Goal: Task Accomplishment & Management: Use online tool/utility

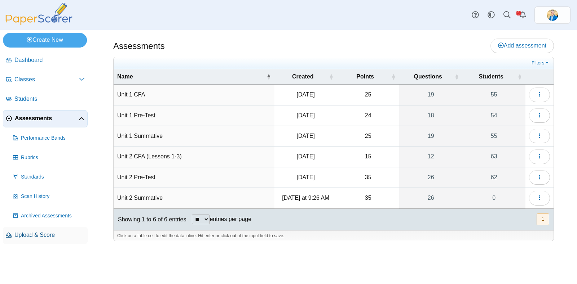
click at [22, 235] on span "Upload & Score" at bounding box center [49, 235] width 70 height 8
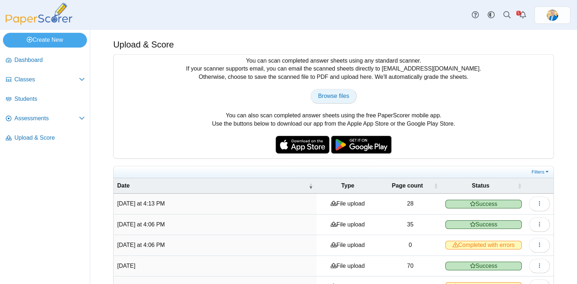
click at [322, 94] on span "Browse files" at bounding box center [333, 96] width 31 height 6
type input "**********"
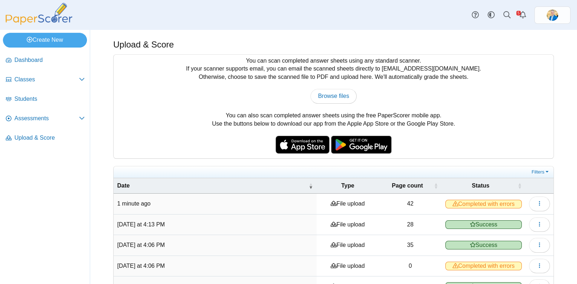
click at [482, 205] on span "Completed with errors" at bounding box center [483, 204] width 76 height 9
click at [409, 203] on td "42" at bounding box center [410, 204] width 63 height 21
click at [529, 206] on button "button" at bounding box center [539, 204] width 21 height 14
click at [503, 220] on link "View scanned pages" at bounding box center [499, 219] width 87 height 11
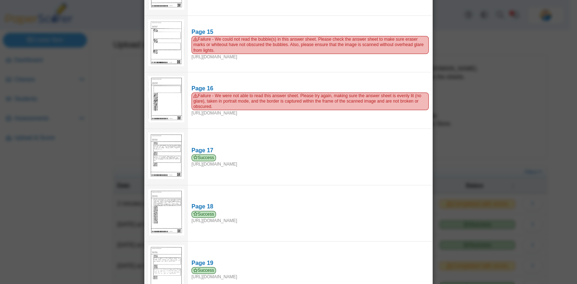
scroll to position [699, 0]
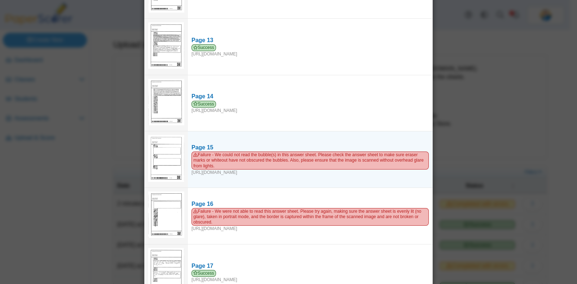
click at [150, 159] on img at bounding box center [166, 158] width 36 height 47
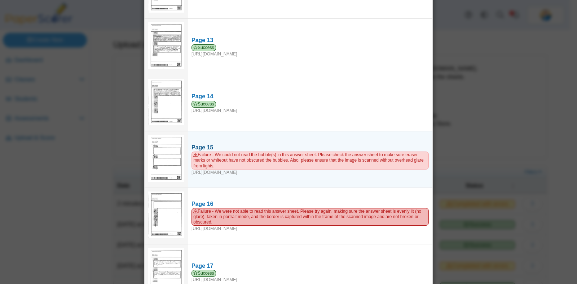
click at [200, 152] on span "Failure - We could not read the bubble(s) in this answer sheet. Please check th…" at bounding box center [309, 161] width 237 height 18
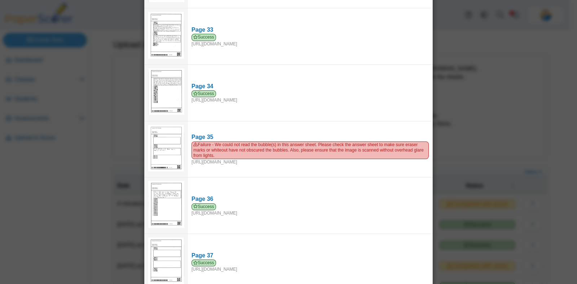
scroll to position [1858, 0]
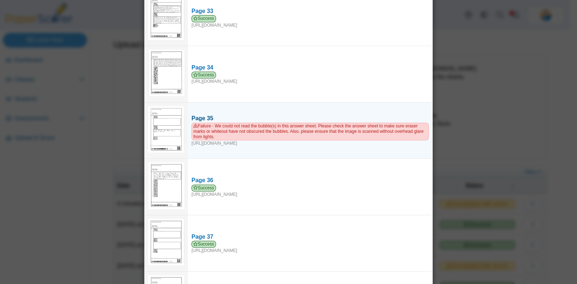
click at [245, 123] on span "Failure - We could not read the bubble(s) in this answer sheet. Please check th…" at bounding box center [309, 132] width 237 height 18
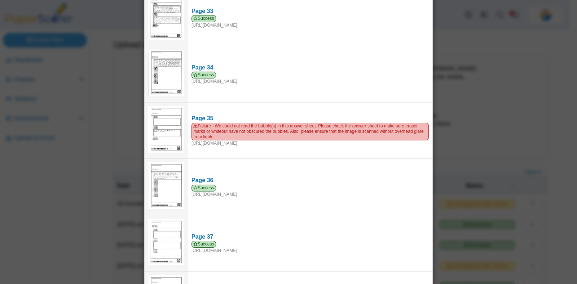
click at [85, 179] on div "Viewing upload details Scan results: 39 Successful scans | 3 Failed scans Page …" at bounding box center [288, 142] width 577 height 284
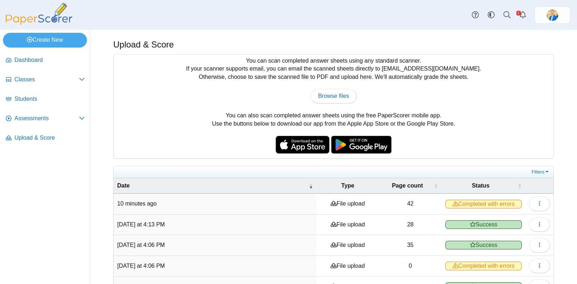
click at [494, 204] on span "Completed with errors" at bounding box center [483, 204] width 76 height 9
click at [529, 202] on button "button" at bounding box center [539, 204] width 21 height 14
click at [524, 221] on link "View scanned pages" at bounding box center [499, 219] width 87 height 11
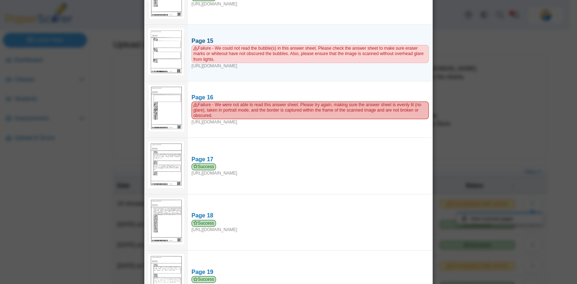
scroll to position [721, 0]
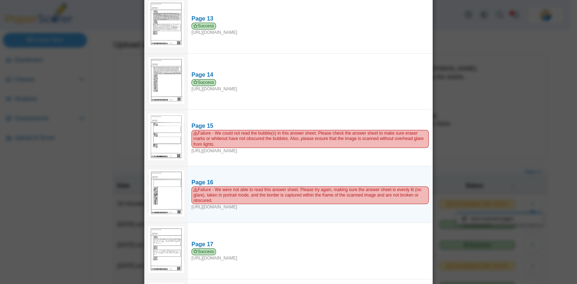
click at [160, 181] on img at bounding box center [166, 193] width 36 height 47
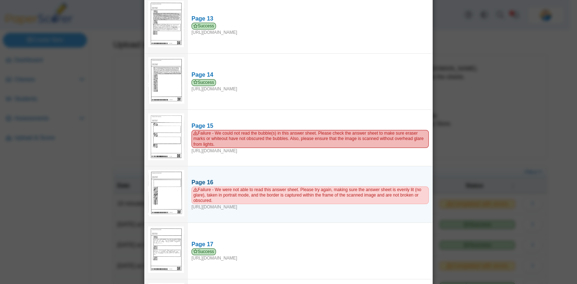
click at [232, 187] on span "Failure - We were not able to read this answer sheet. Please try again, making …" at bounding box center [309, 196] width 237 height 18
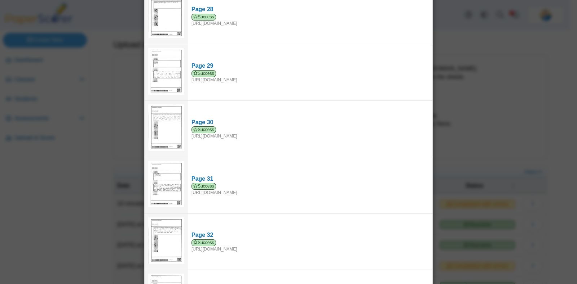
scroll to position [1803, 0]
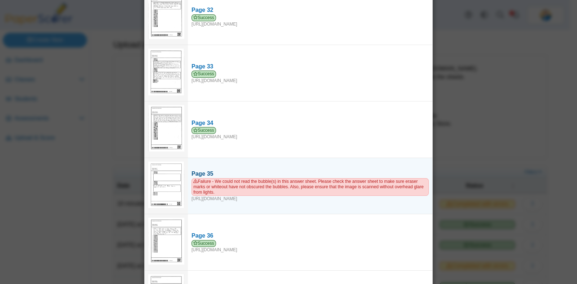
click at [243, 178] on span "Failure - We could not read the bubble(s) in this answer sheet. Please check th…" at bounding box center [309, 187] width 237 height 18
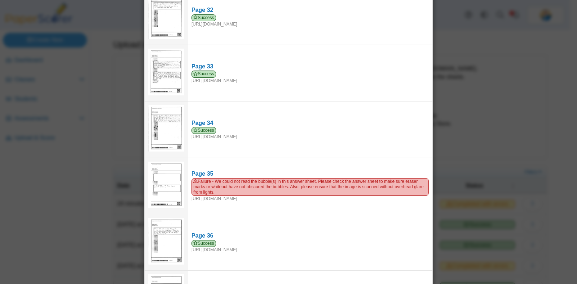
click at [48, 195] on div "Viewing upload details Scan results: 39 Successful scans | 3 Failed scans Page …" at bounding box center [288, 142] width 577 height 284
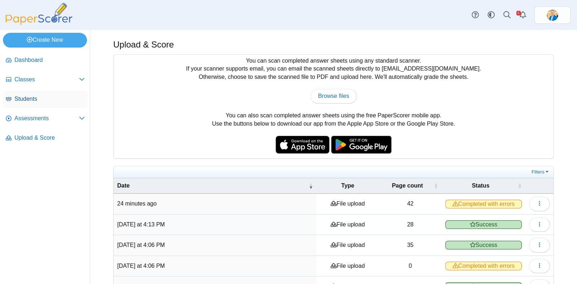
click at [35, 96] on span "Students" at bounding box center [49, 99] width 70 height 8
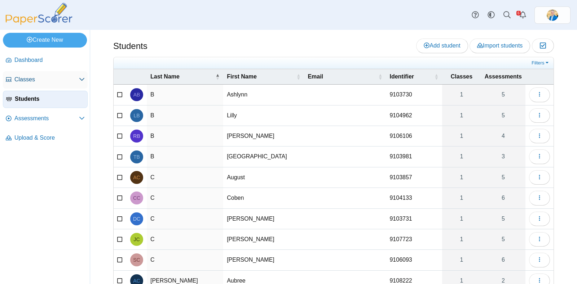
click at [27, 80] on span "Classes" at bounding box center [46, 80] width 65 height 8
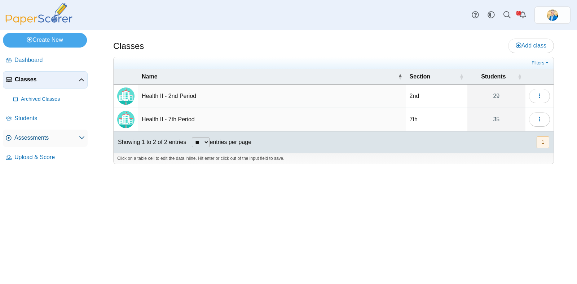
click at [30, 141] on span "Assessments" at bounding box center [46, 138] width 65 height 8
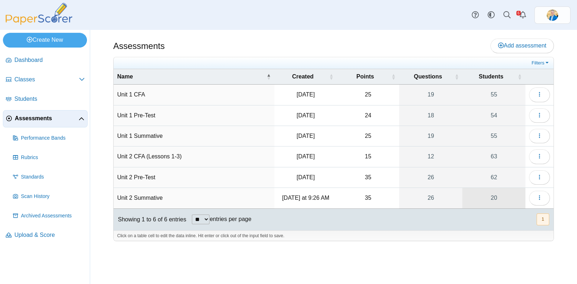
click at [493, 198] on link "20" at bounding box center [493, 198] width 63 height 20
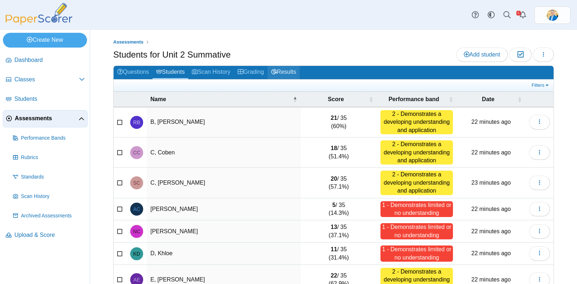
click at [287, 75] on link "Results" at bounding box center [284, 72] width 32 height 13
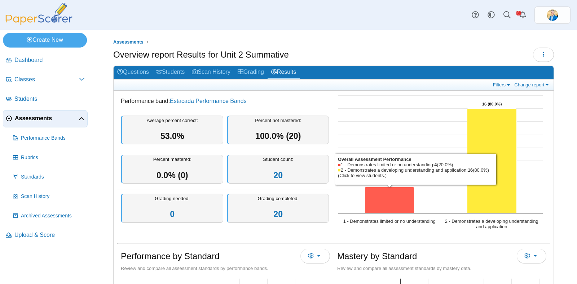
click at [382, 190] on icon "1 - Demonstrates limited or no understanding, 4. Overall Assessment Performance." at bounding box center [389, 200] width 49 height 26
